Goal: Task Accomplishment & Management: Complete application form

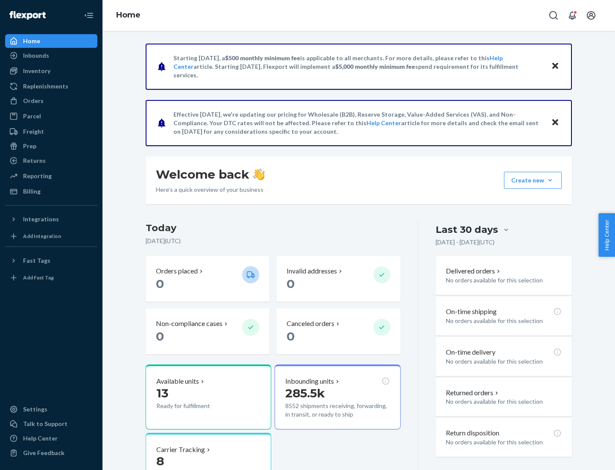
click at [550, 180] on button "Create new Create new inbound Create new order Create new product" at bounding box center [533, 180] width 58 height 17
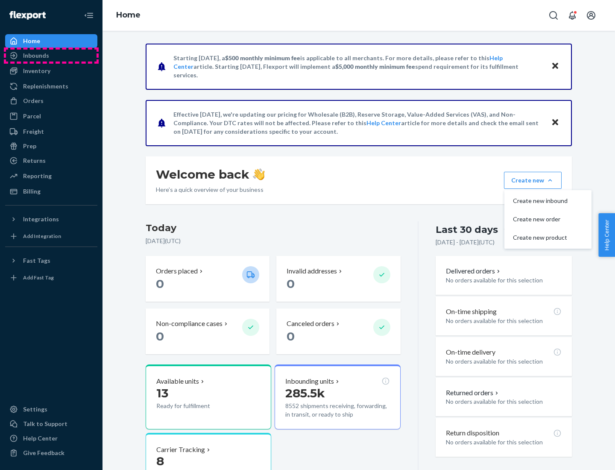
click at [51, 56] on div "Inbounds" at bounding box center [51, 56] width 91 height 12
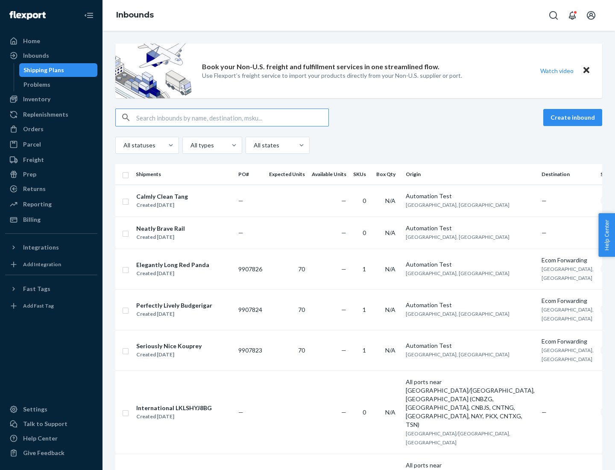
click at [574, 117] on button "Create inbound" at bounding box center [572, 117] width 59 height 17
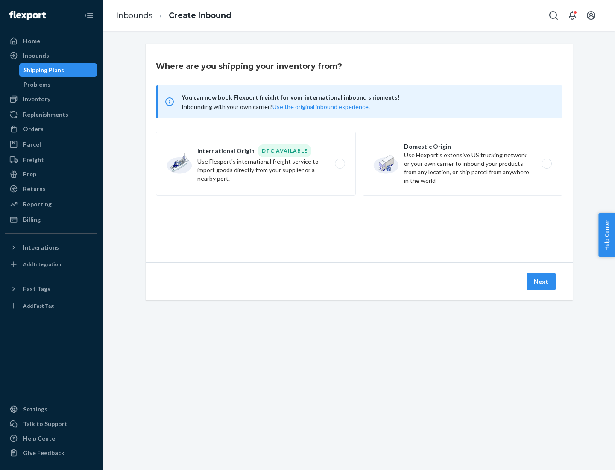
click at [463, 164] on label "Domestic Origin Use Flexport’s extensive US trucking network or your own carrie…" at bounding box center [463, 164] width 200 height 64
click at [546, 164] on input "Domestic Origin Use Flexport’s extensive US trucking network or your own carrie…" at bounding box center [549, 164] width 6 height 6
radio input "true"
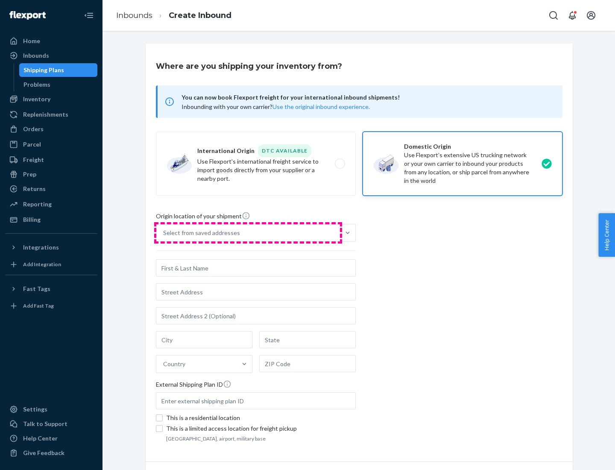
click at [248, 233] on div "Select from saved addresses" at bounding box center [248, 232] width 184 height 17
click at [164, 233] on input "Select from saved addresses" at bounding box center [163, 233] width 1 height 9
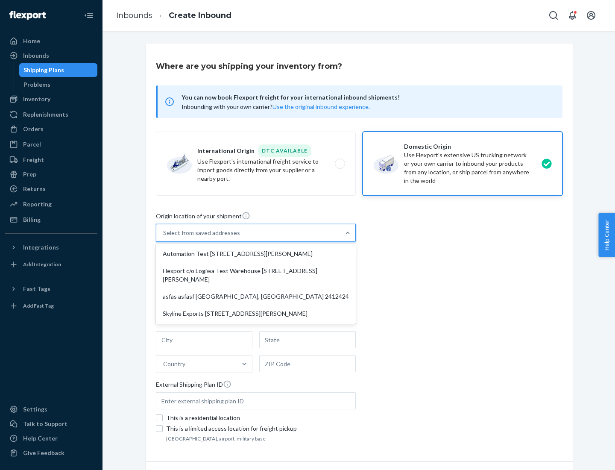
scroll to position [3, 0]
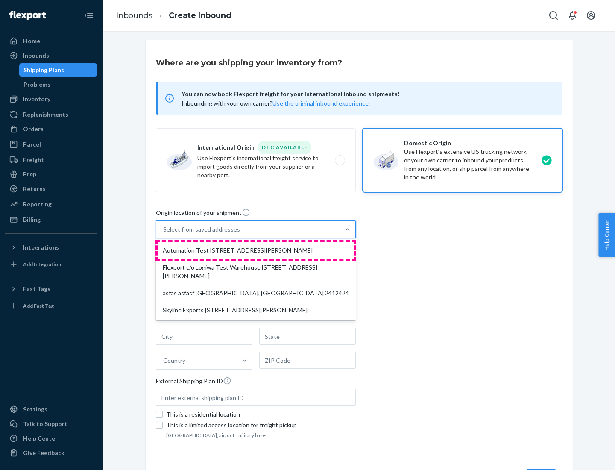
click at [256, 250] on div "Automation Test [STREET_ADDRESS][PERSON_NAME]" at bounding box center [256, 250] width 197 height 17
click at [164, 234] on input "option Automation Test [STREET_ADDRESS][PERSON_NAME] focused, 1 of 4. 4 results…" at bounding box center [163, 229] width 1 height 9
type input "Automation Test"
type input "[STREET_ADDRESS][PERSON_NAME]"
type input "9th Floor"
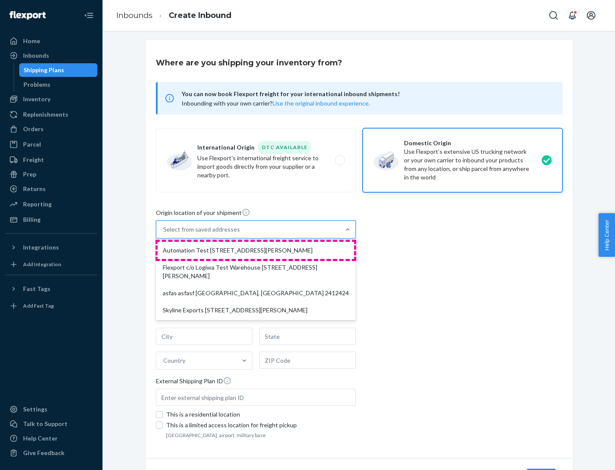
type input "[GEOGRAPHIC_DATA]"
type input "CA"
type input "94104"
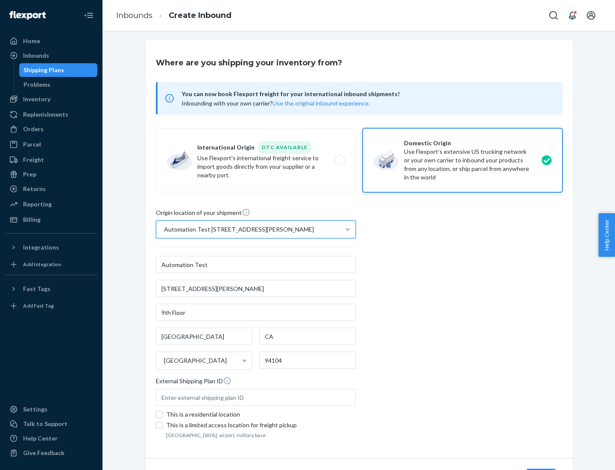
scroll to position [50, 0]
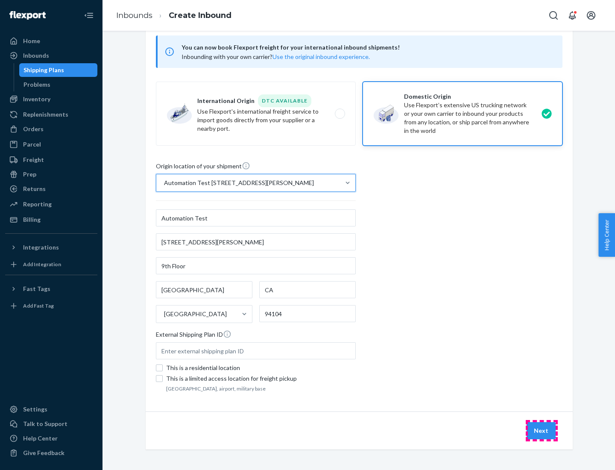
click at [542, 431] on button "Next" at bounding box center [541, 430] width 29 height 17
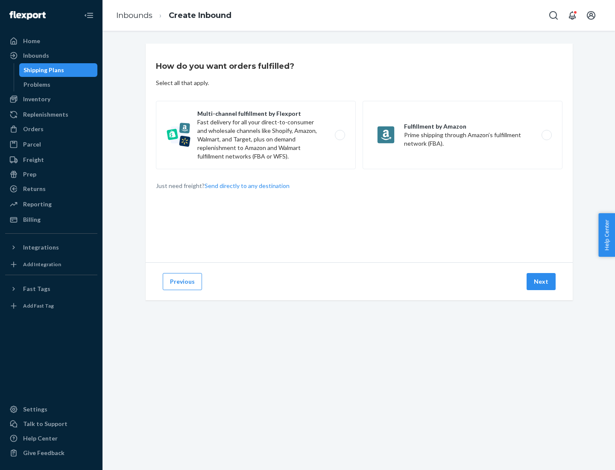
click at [256, 135] on label "Multi-channel fulfillment by Flexport Fast delivery for all your direct-to-cons…" at bounding box center [256, 135] width 200 height 68
click at [340, 135] on input "Multi-channel fulfillment by Flexport Fast delivery for all your direct-to-cons…" at bounding box center [343, 135] width 6 height 6
radio input "true"
click at [542, 282] on button "Next" at bounding box center [541, 281] width 29 height 17
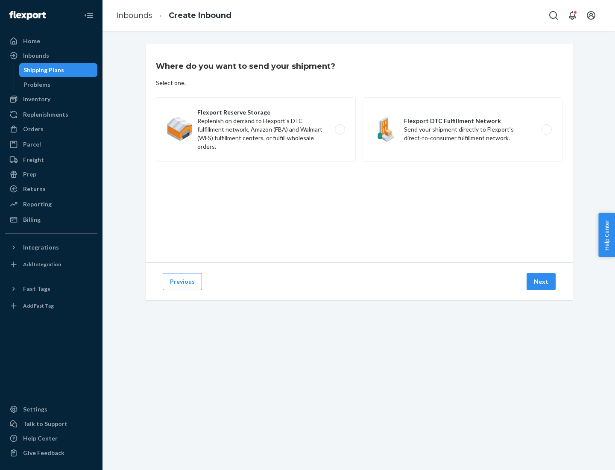
click at [463, 129] on label "Flexport DTC Fulfillment Network Send your shipment directly to Flexport's dire…" at bounding box center [463, 129] width 200 height 64
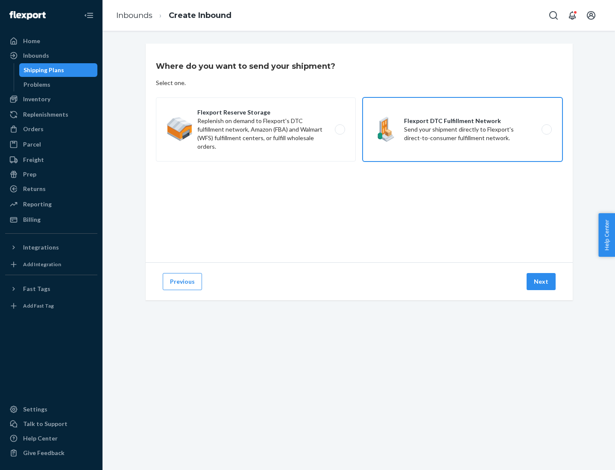
click at [546, 129] on input "Flexport DTC Fulfillment Network Send your shipment directly to Flexport's dire…" at bounding box center [549, 130] width 6 height 6
radio input "true"
click at [542, 282] on button "Next" at bounding box center [541, 281] width 29 height 17
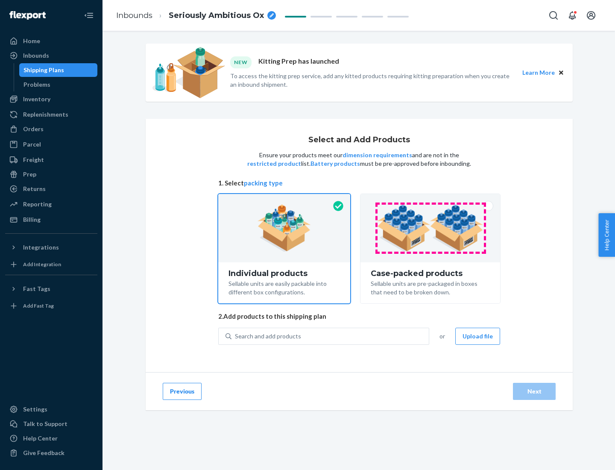
click at [431, 228] on img at bounding box center [430, 228] width 106 height 47
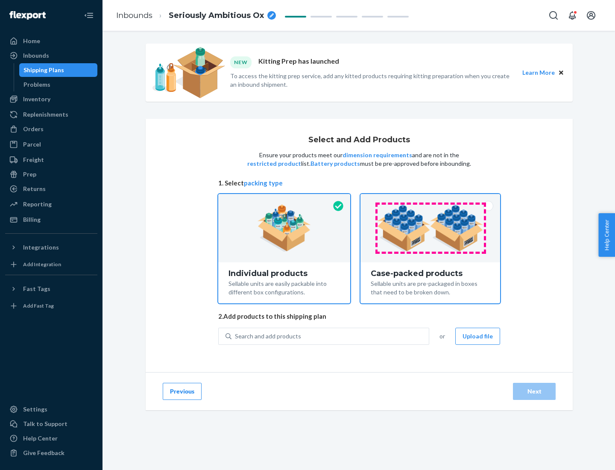
click at [431, 199] on input "Case-packed products Sellable units are pre-packaged in boxes that need to be b…" at bounding box center [431, 197] width 6 height 6
radio input "true"
radio input "false"
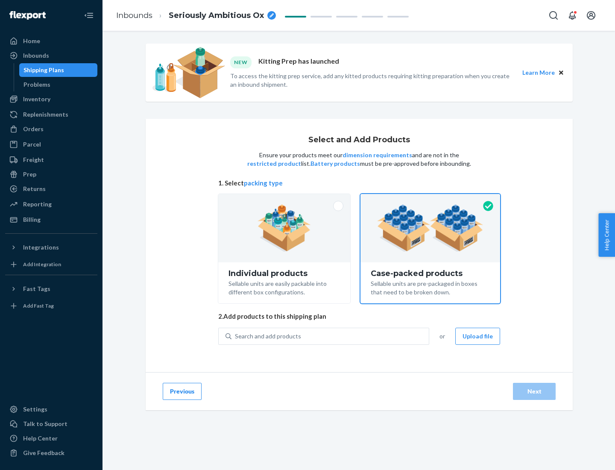
click at [331, 336] on div "Search and add products" at bounding box center [330, 335] width 197 height 15
click at [236, 336] on input "Search and add products" at bounding box center [235, 336] width 1 height 9
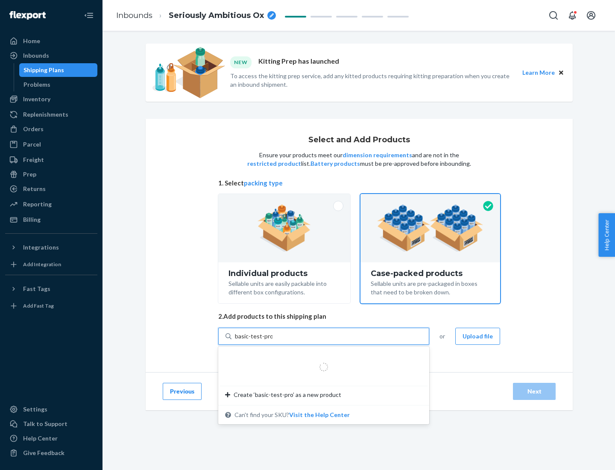
type input "basic-test-product-1"
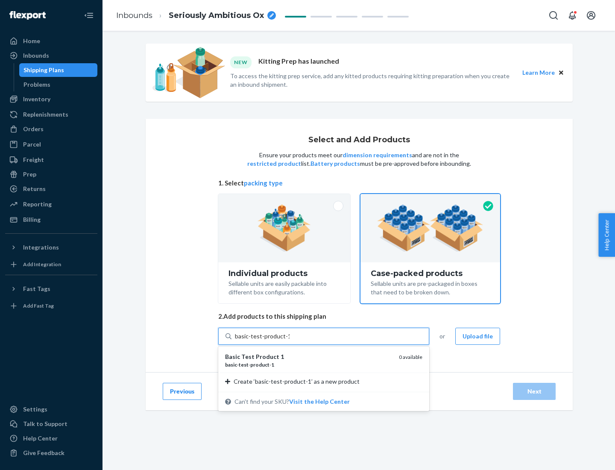
click at [309, 364] on div "basic - test - product - 1" at bounding box center [308, 364] width 167 height 7
click at [290, 340] on input "basic-test-product-1" at bounding box center [262, 336] width 55 height 9
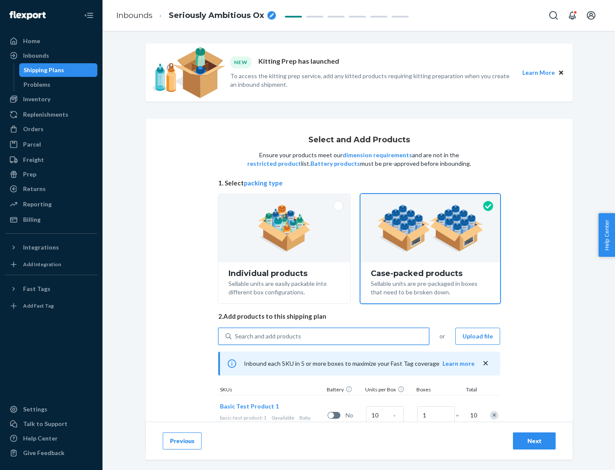
scroll to position [31, 0]
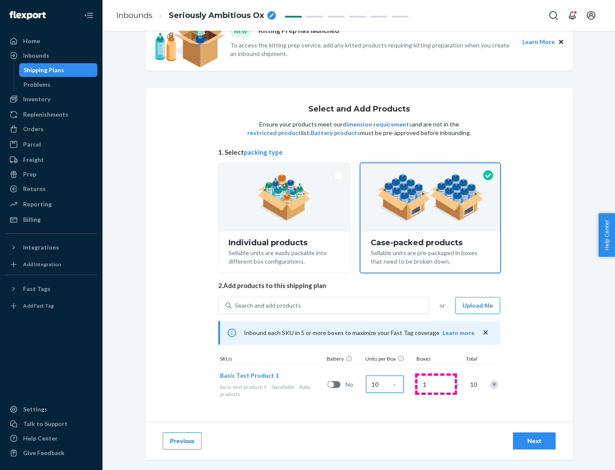
type input "10"
type input "7"
click at [534, 441] on div "Next" at bounding box center [534, 441] width 28 height 9
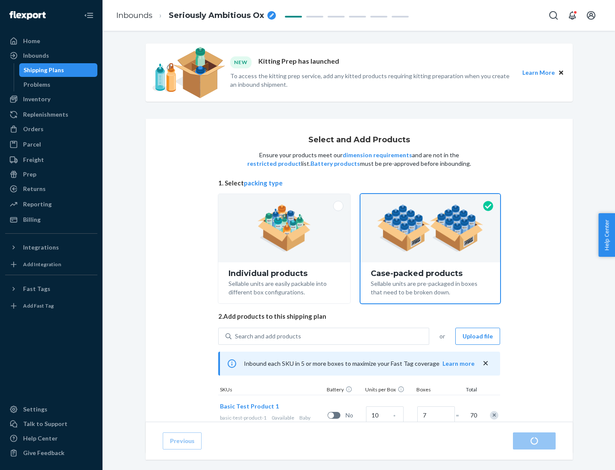
radio input "true"
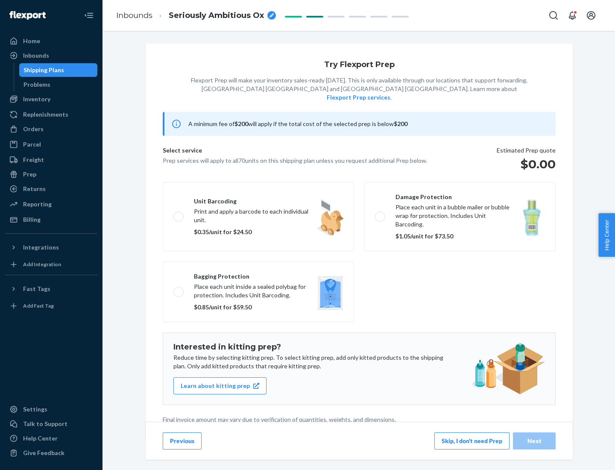
scroll to position [2, 0]
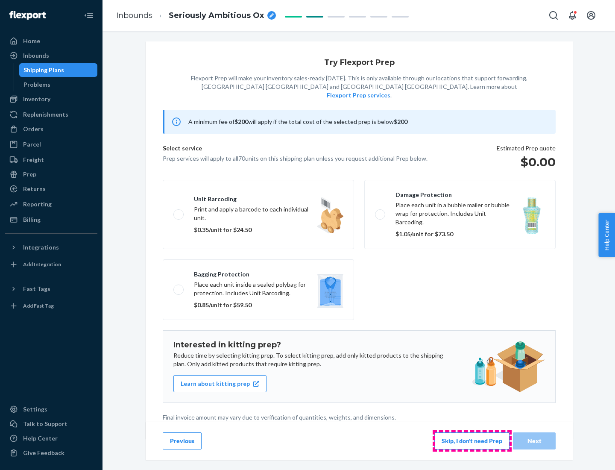
click at [472, 440] on button "Skip, I don't need Prep" at bounding box center [471, 440] width 75 height 17
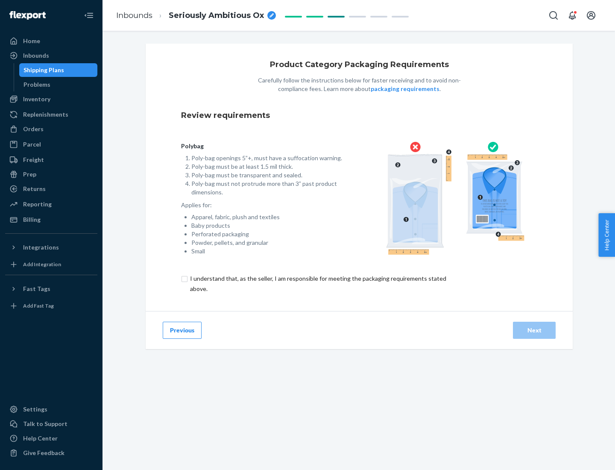
click at [317, 283] on input "checkbox" at bounding box center [323, 283] width 284 height 21
checkbox input "true"
click at [534, 330] on div "Next" at bounding box center [534, 330] width 28 height 9
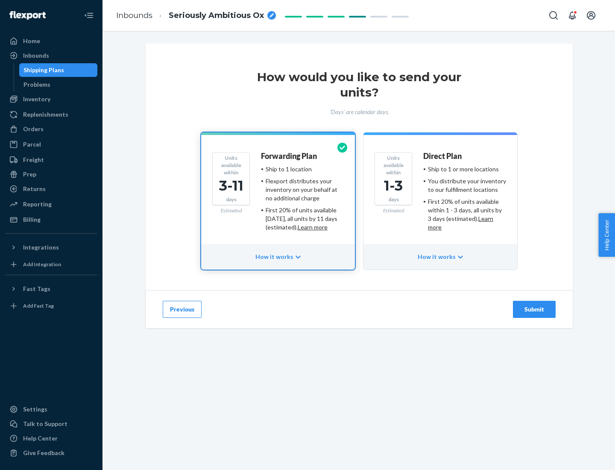
click at [440, 195] on ul "Ship to 1 or more locations You distribute your inventory to our fulfillment lo…" at bounding box center [464, 198] width 83 height 67
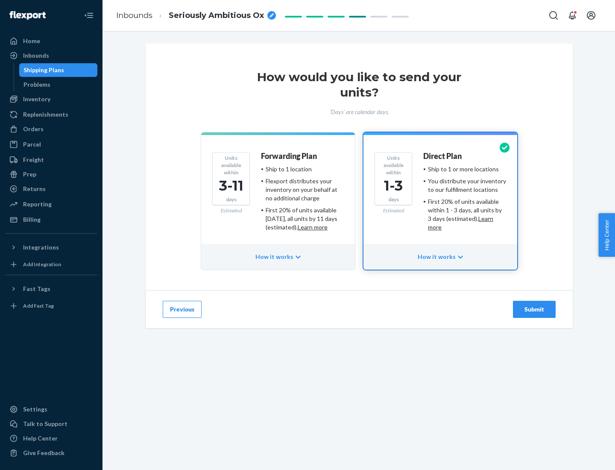
click at [534, 309] on div "Submit" at bounding box center [534, 309] width 28 height 9
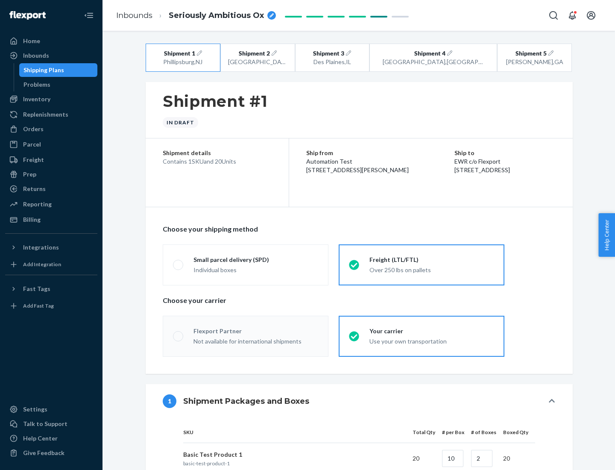
radio input "true"
radio input "false"
radio input "true"
radio input "false"
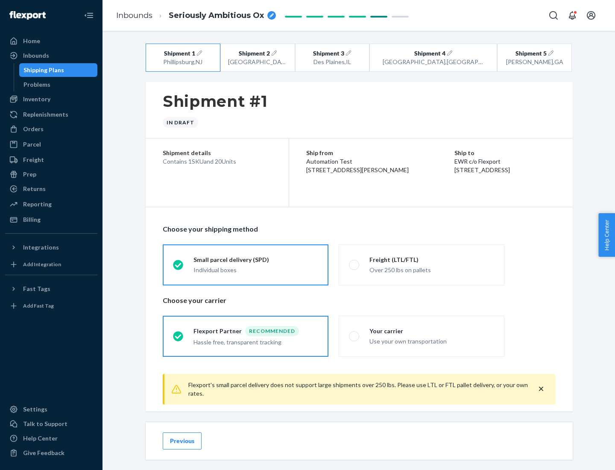
scroll to position [9, 0]
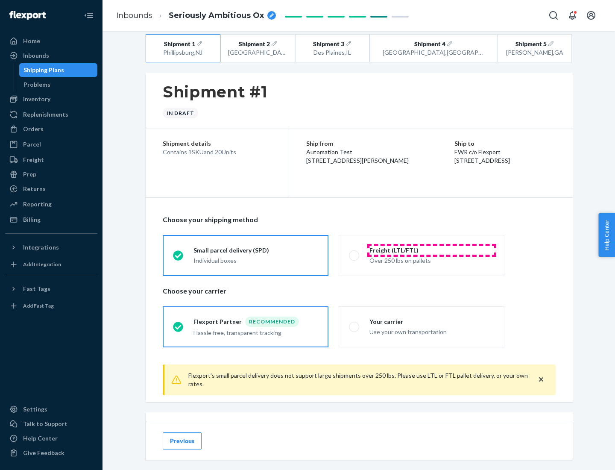
click at [432, 250] on div "Freight (LTL/FTL)" at bounding box center [432, 250] width 125 height 9
click at [355, 252] on input "Freight (LTL/FTL) Over 250 lbs on pallets" at bounding box center [352, 255] width 6 height 6
radio input "true"
radio input "false"
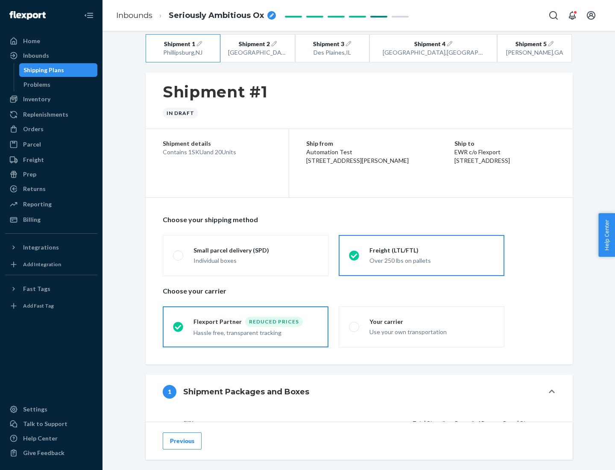
scroll to position [81, 0]
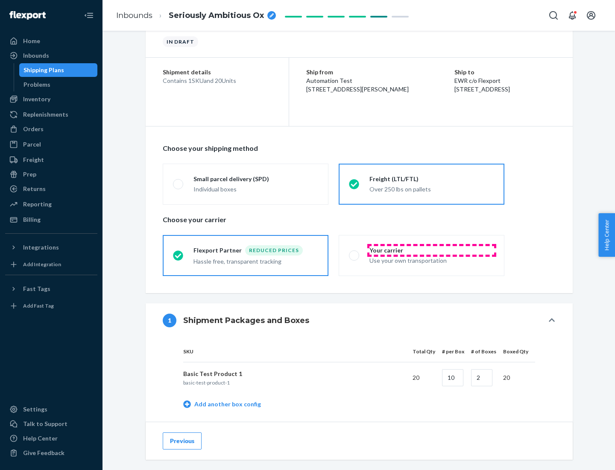
click at [432, 250] on div "Your carrier" at bounding box center [432, 250] width 125 height 9
click at [355, 252] on input "Your carrier Use your own transportation" at bounding box center [352, 255] width 6 height 6
radio input "true"
radio input "false"
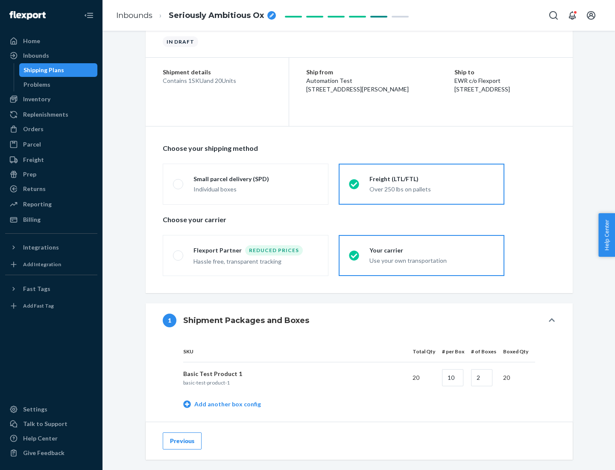
scroll to position [270, 0]
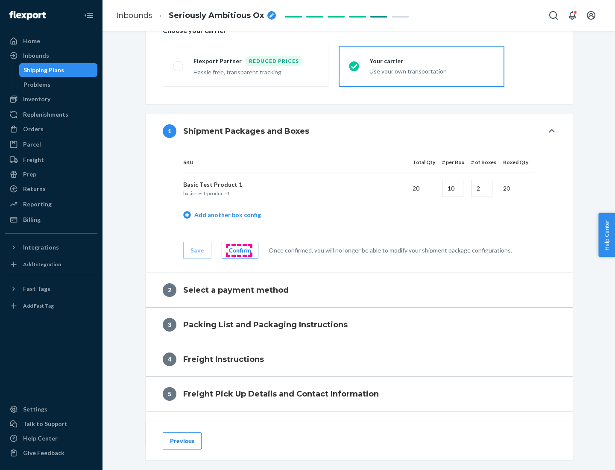
click at [239, 250] on div "Confirm" at bounding box center [240, 250] width 22 height 9
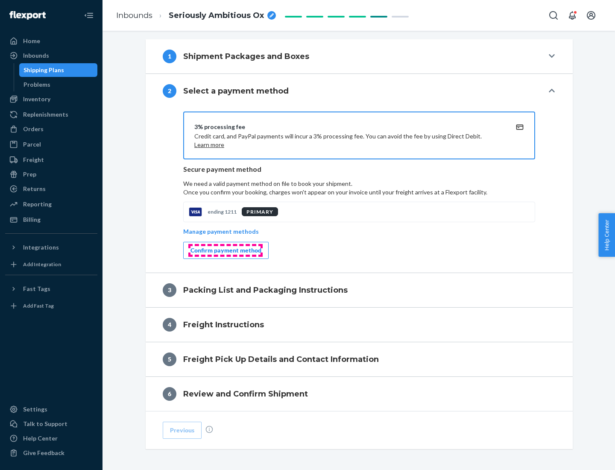
click at [225, 250] on div "Confirm payment method" at bounding box center [226, 250] width 71 height 9
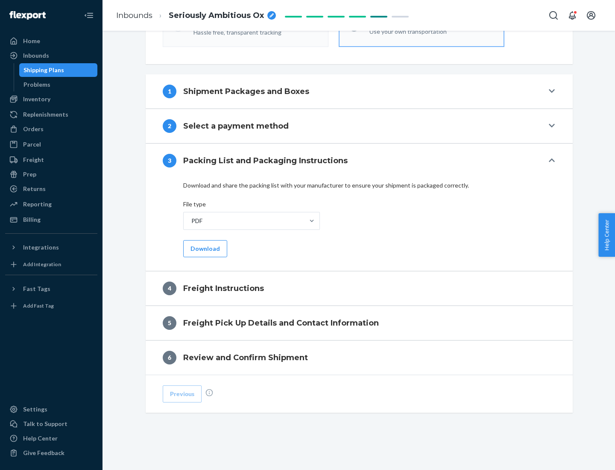
scroll to position [308, 0]
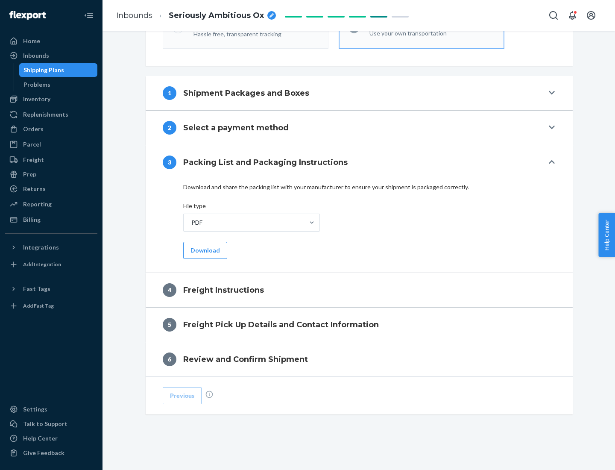
click at [204, 250] on button "Download" at bounding box center [205, 250] width 44 height 17
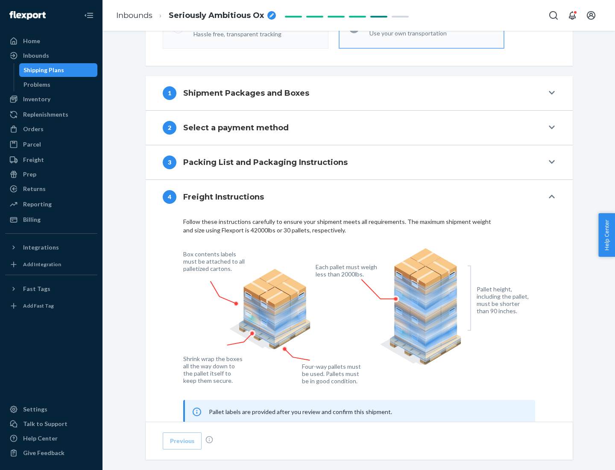
scroll to position [516, 0]
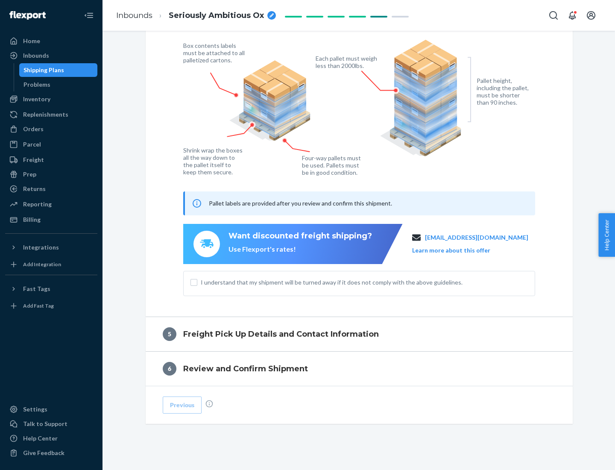
click at [462, 250] on button "Learn more about this offer" at bounding box center [451, 250] width 78 height 9
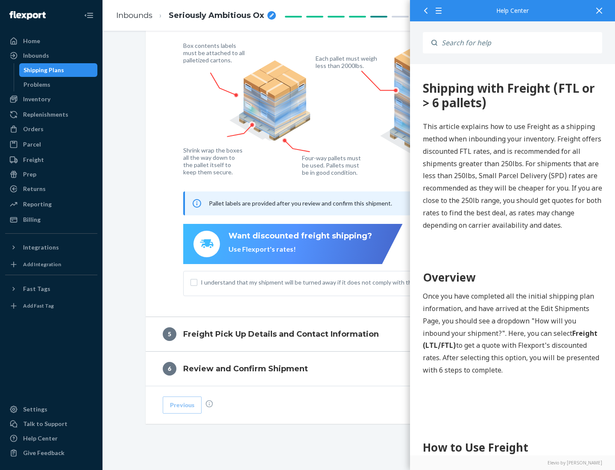
scroll to position [0, 0]
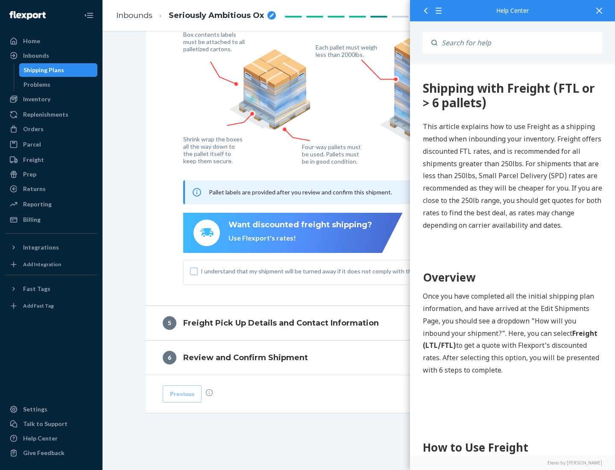
click at [194, 271] on input "I understand that my shipment will be turned away if it does not comply with th…" at bounding box center [194, 271] width 7 height 7
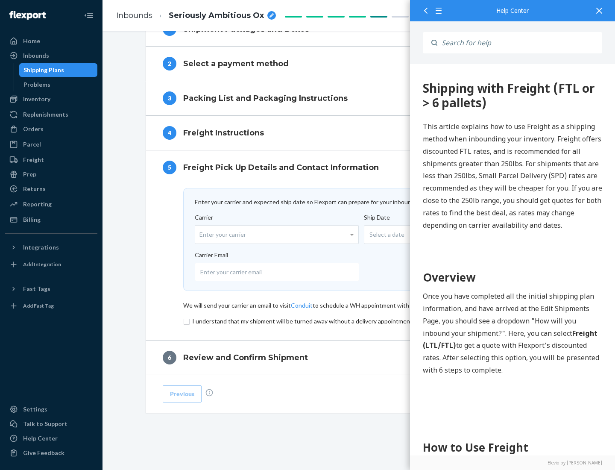
scroll to position [372, 0]
click at [359, 321] on input "checkbox" at bounding box center [359, 321] width 352 height 10
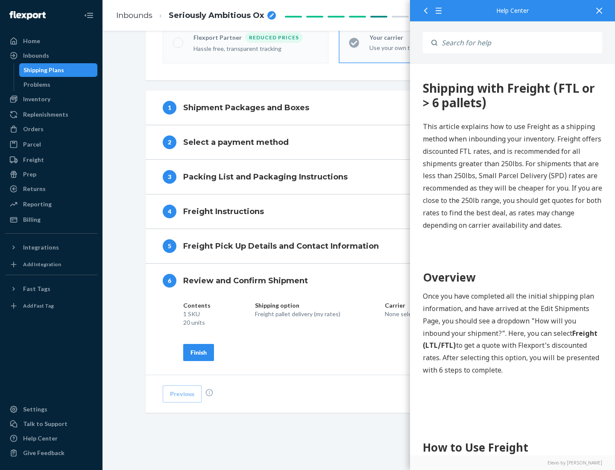
scroll to position [293, 0]
click at [199, 352] on div "Finish" at bounding box center [199, 352] width 16 height 9
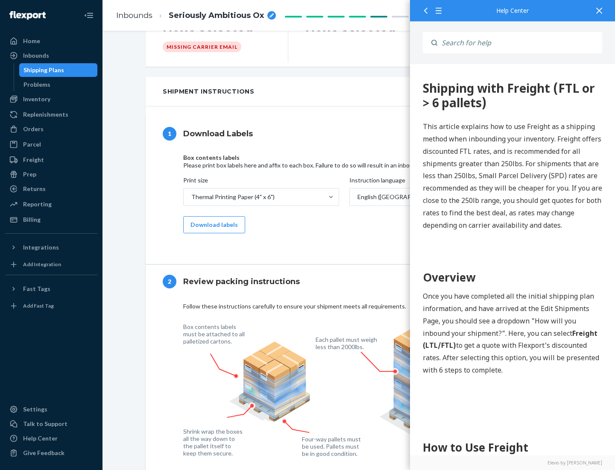
scroll to position [0, 0]
